Goal: Transaction & Acquisition: Purchase product/service

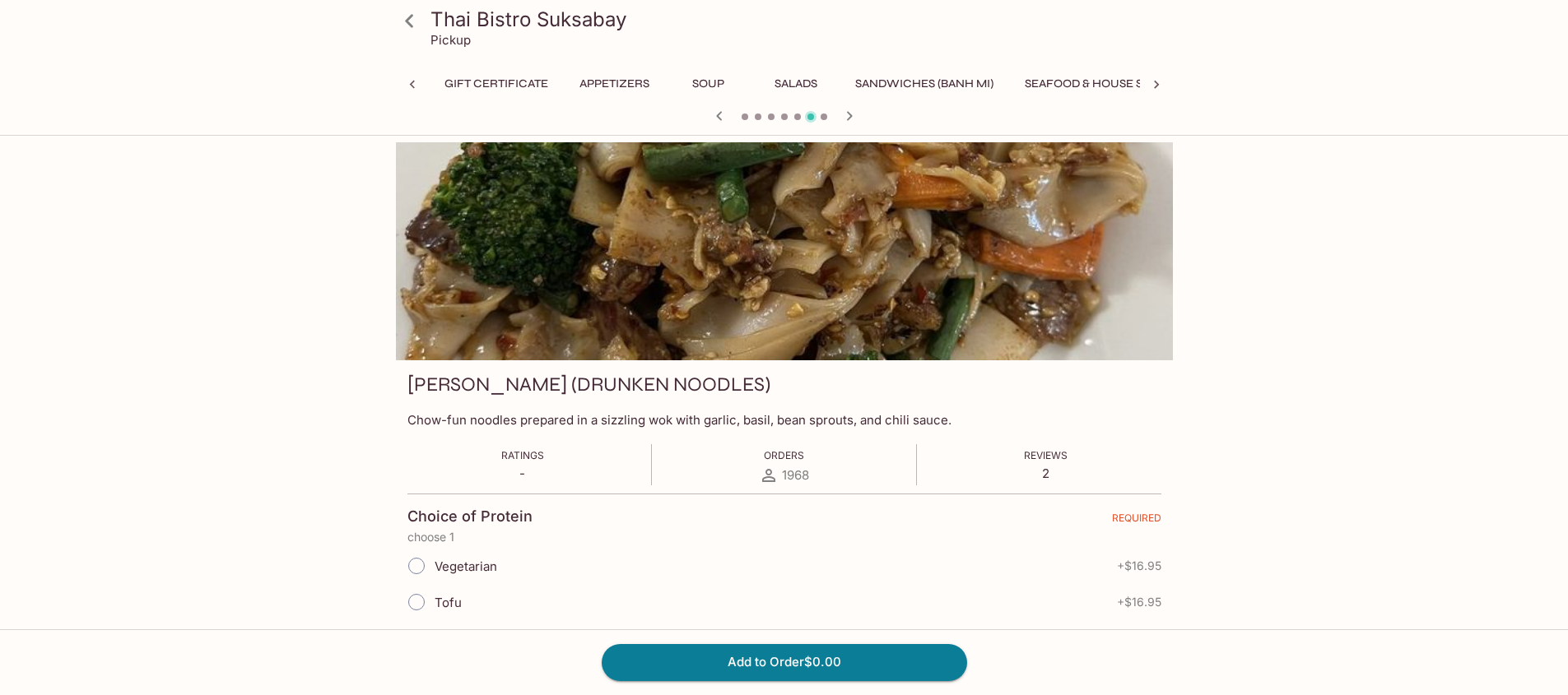
scroll to position [0, 406]
click at [406, 16] on icon at bounding box center [409, 21] width 29 height 29
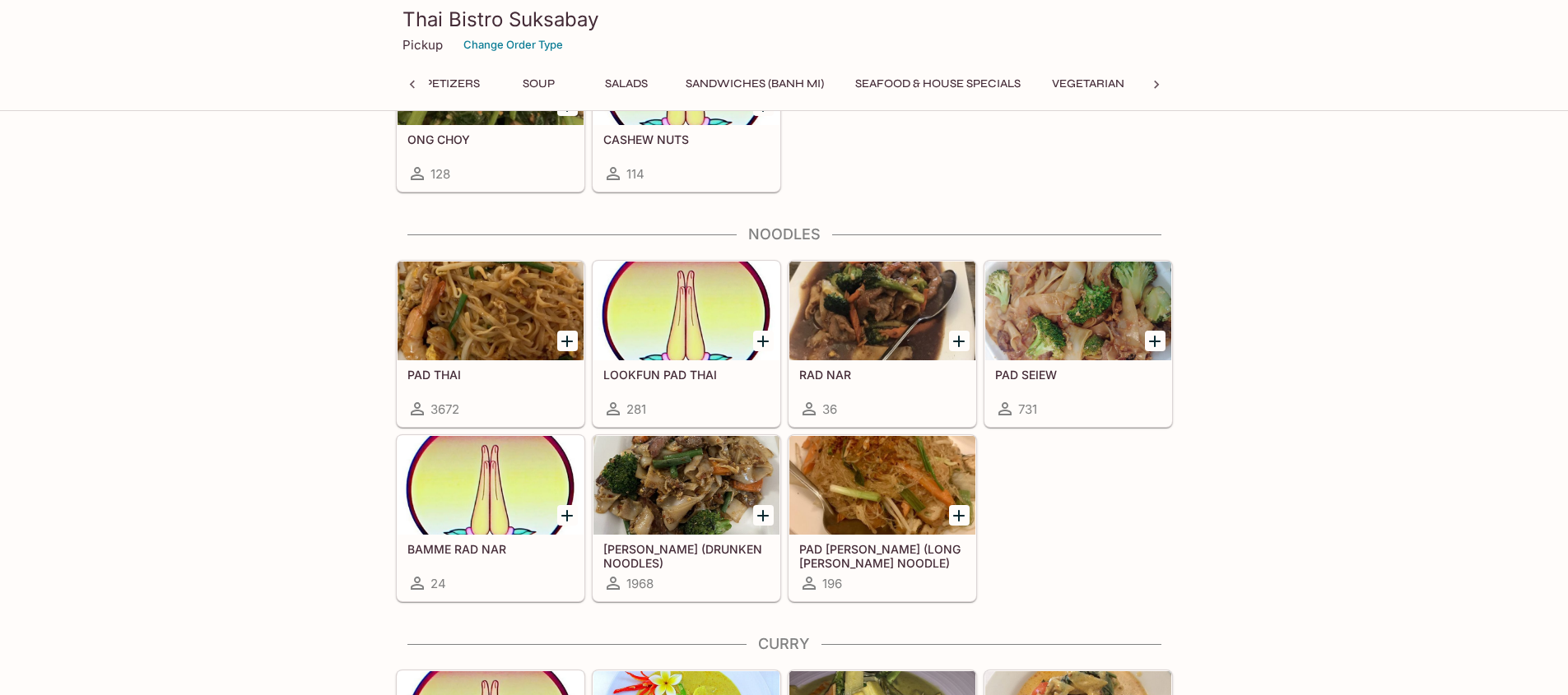
scroll to position [0, 319]
click at [490, 314] on div at bounding box center [490, 311] width 186 height 98
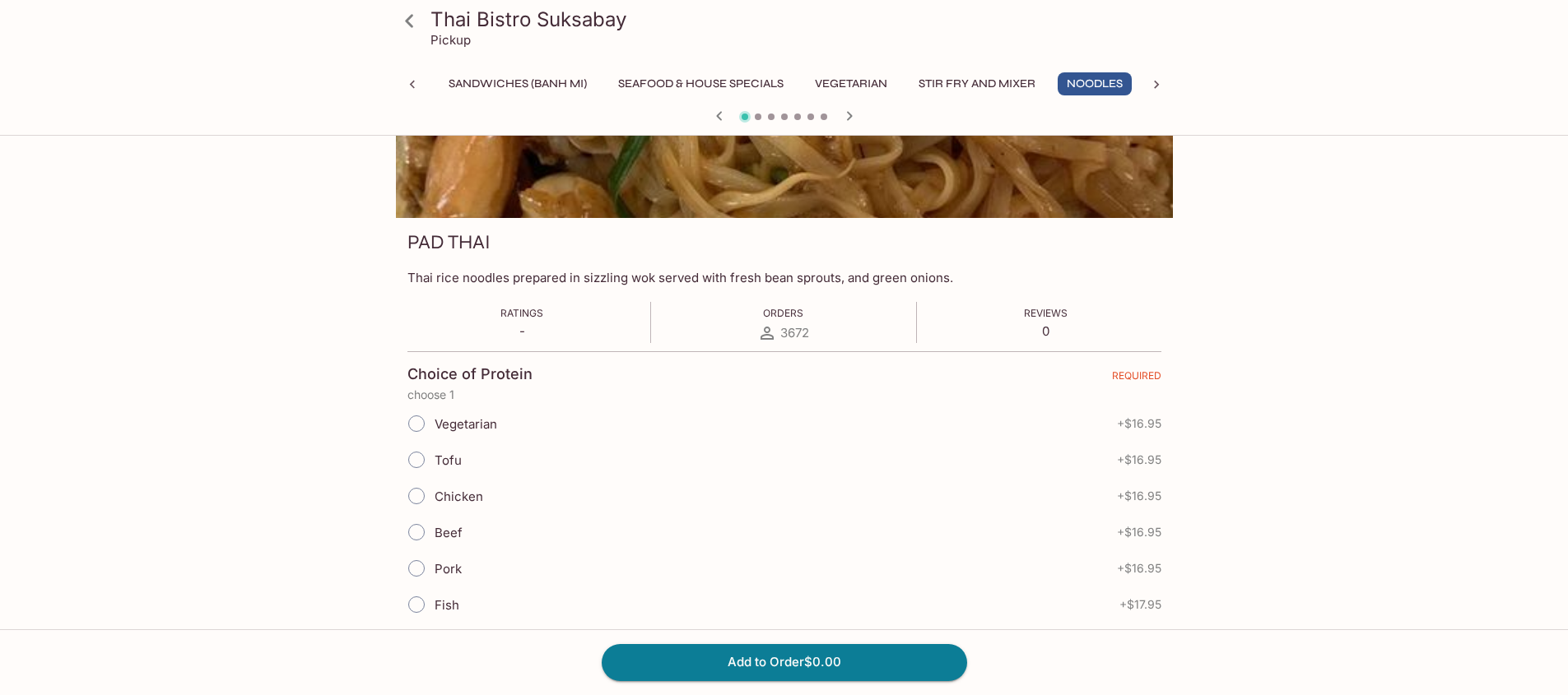
scroll to position [329, 0]
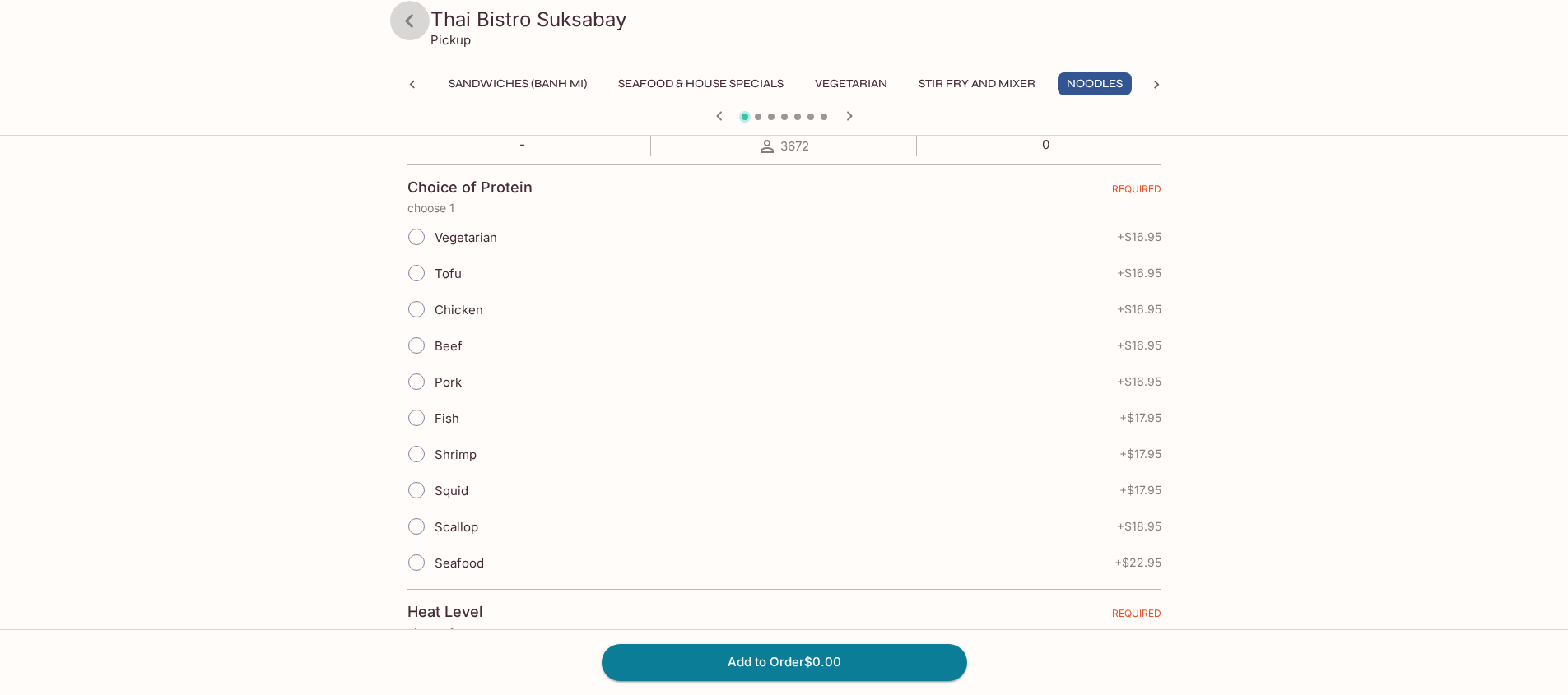
click at [401, 23] on icon at bounding box center [409, 21] width 29 height 29
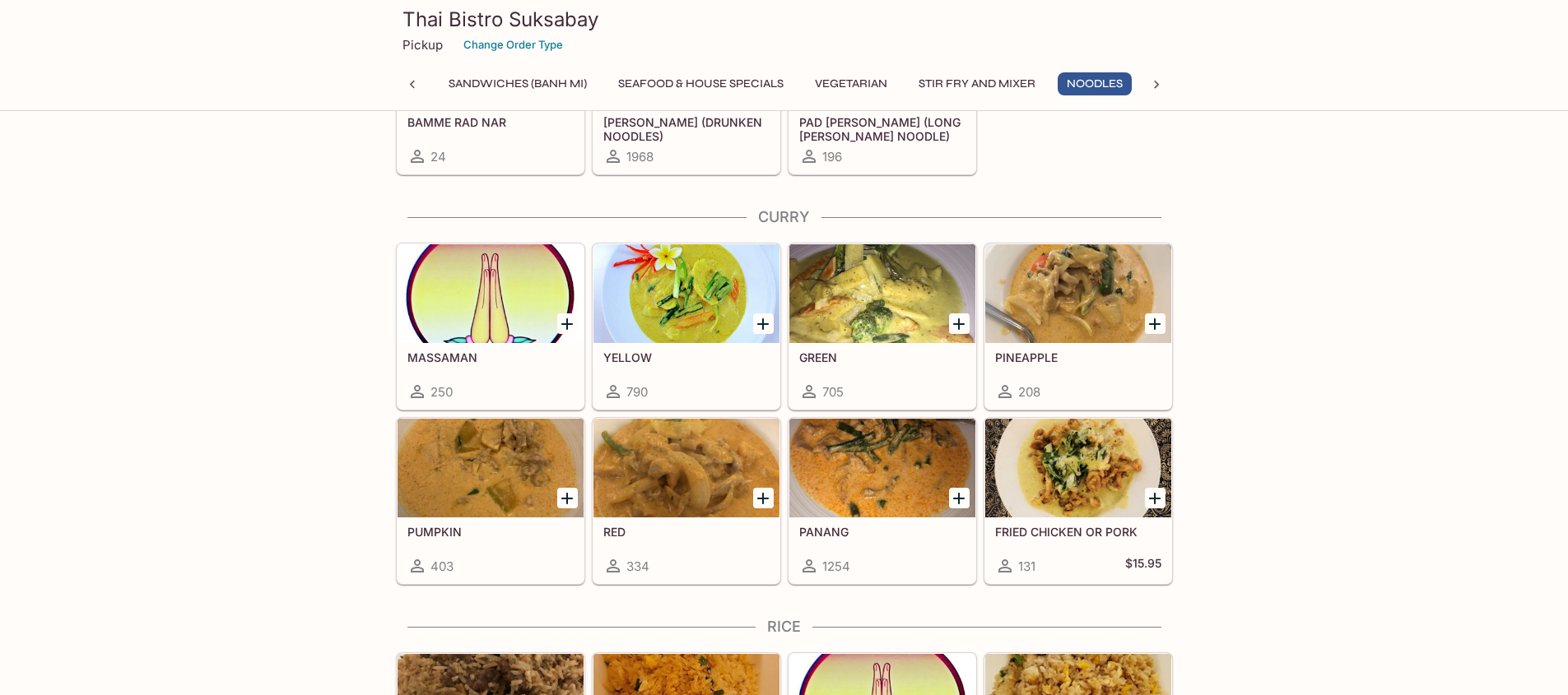
scroll to position [0, 406]
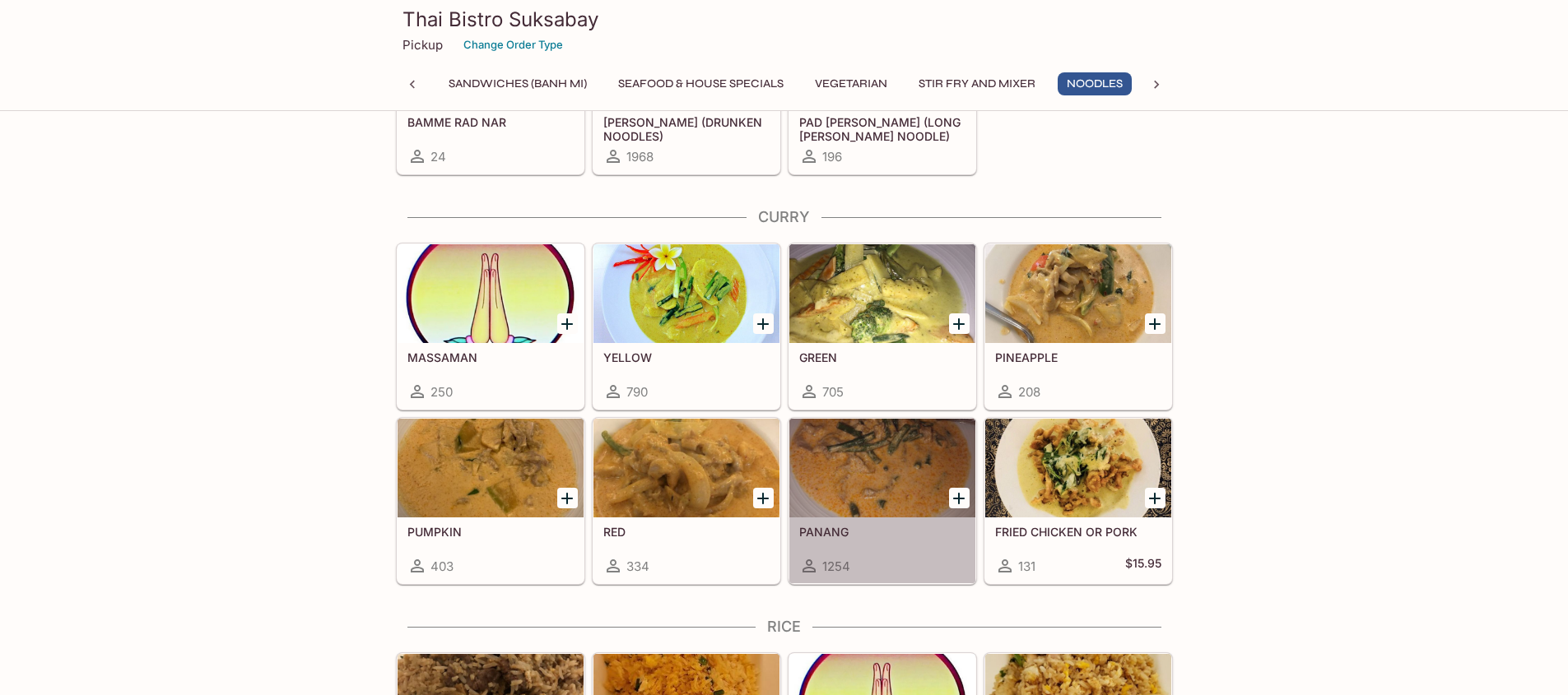
click at [855, 482] on div at bounding box center [882, 468] width 186 height 98
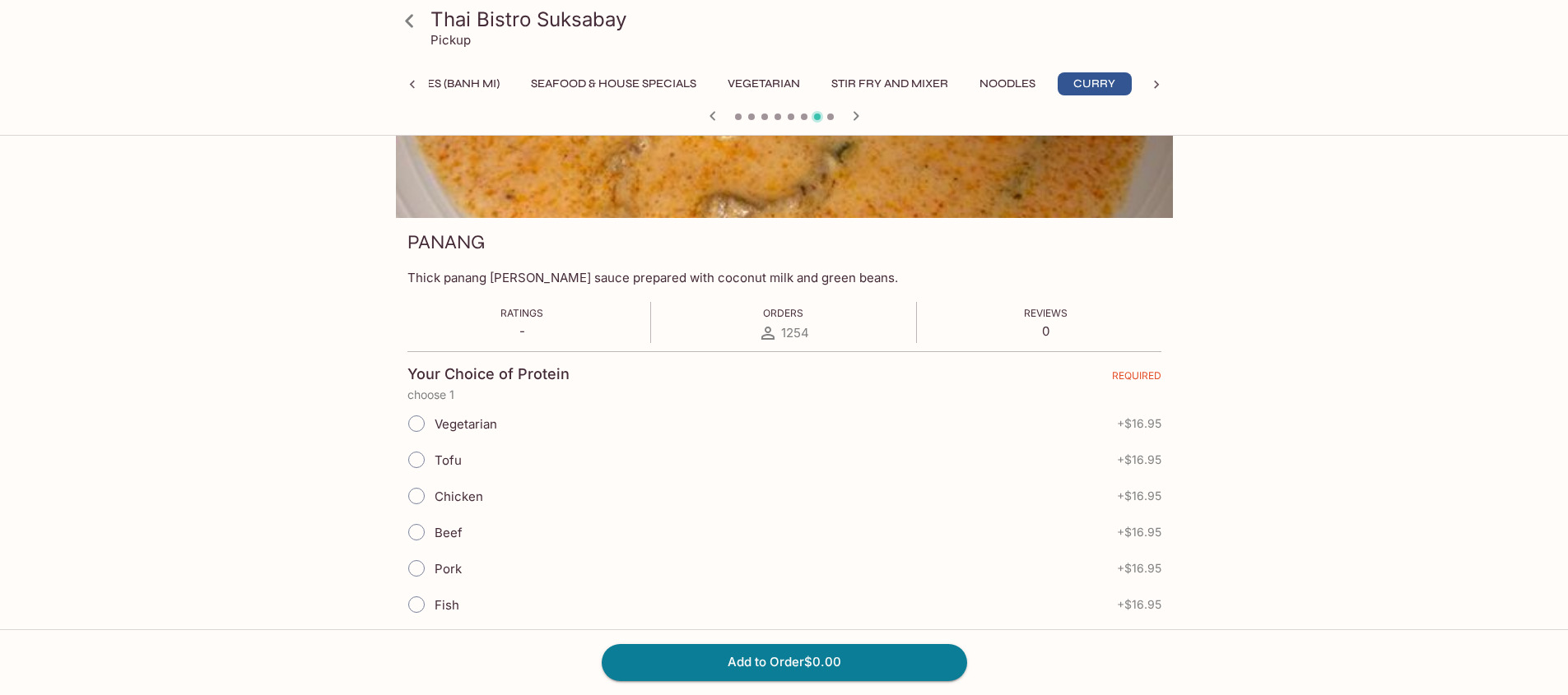
scroll to position [164, 0]
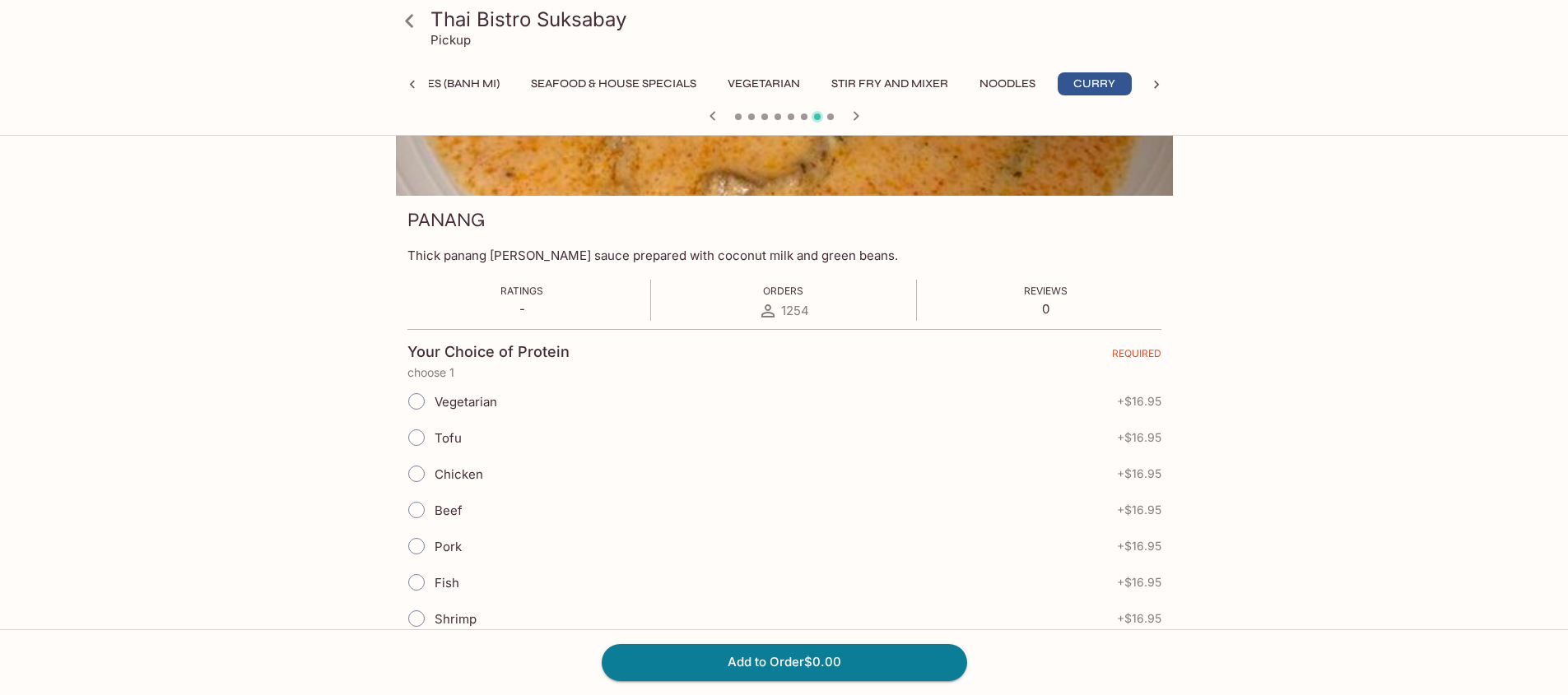
click at [155, 126] on div "Thai Bistro Suksabay Pickup Gift Certificate Appetizers Soup Salads Sandwiches …" at bounding box center [784, 68] width 1568 height 136
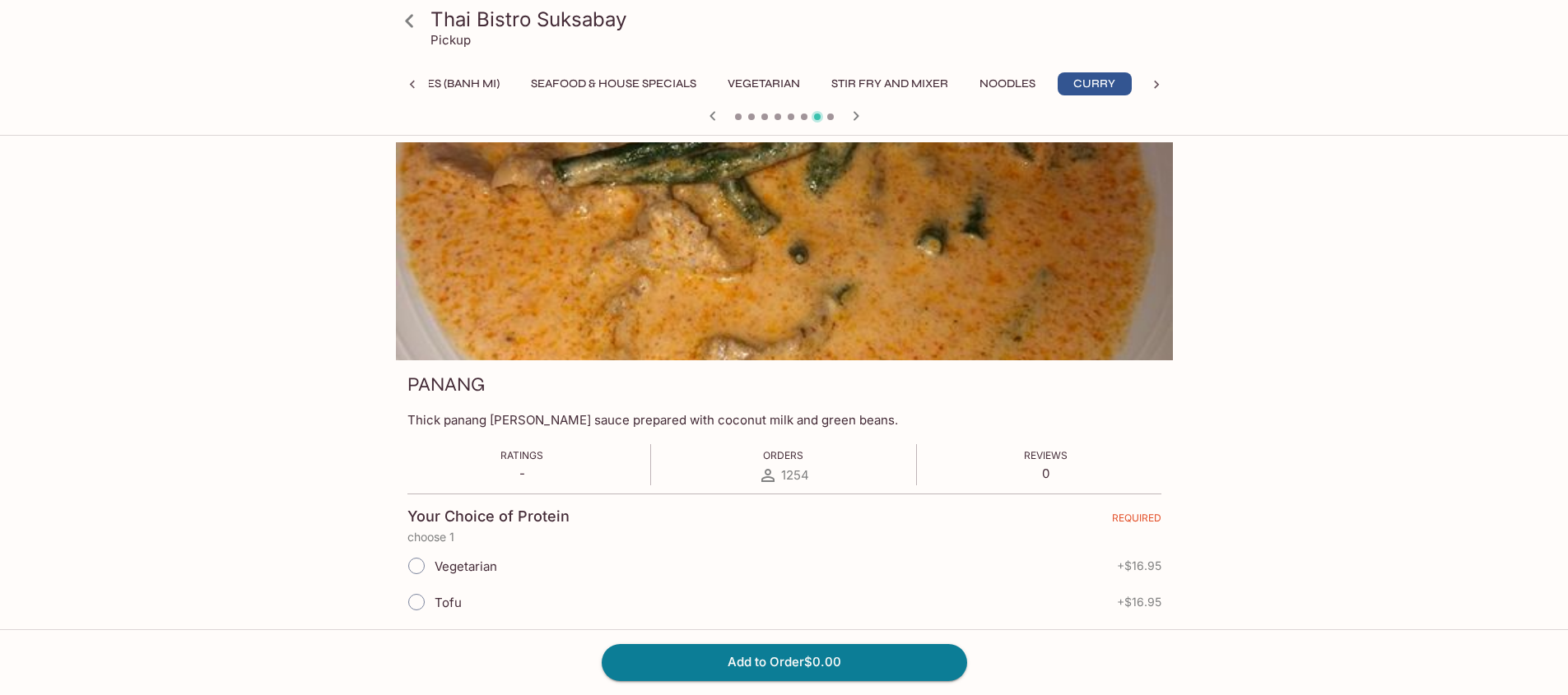
scroll to position [0, 494]
